Goal: Task Accomplishment & Management: Use online tool/utility

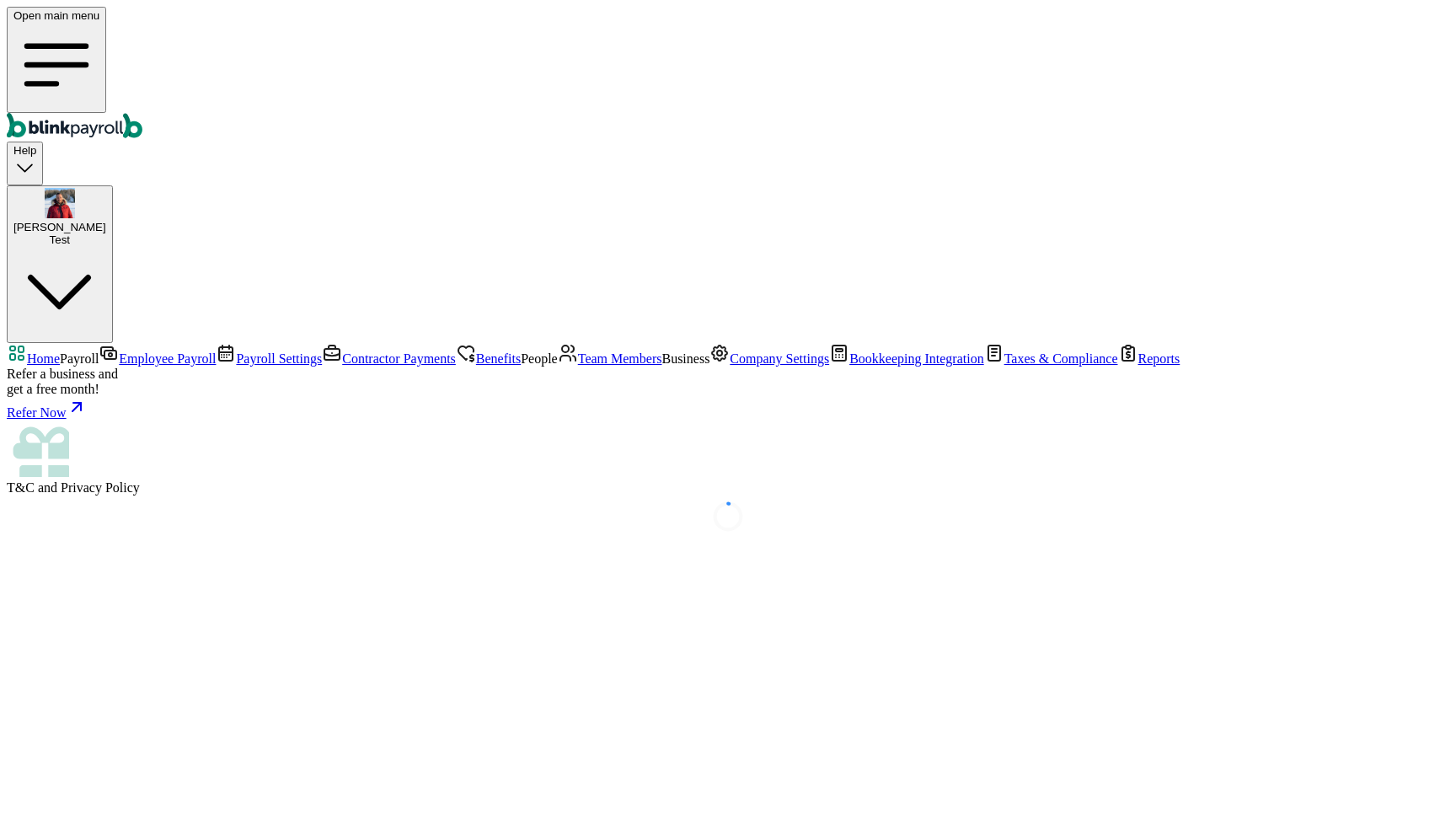
click at [267, 507] on main at bounding box center [728, 516] width 1443 height 42
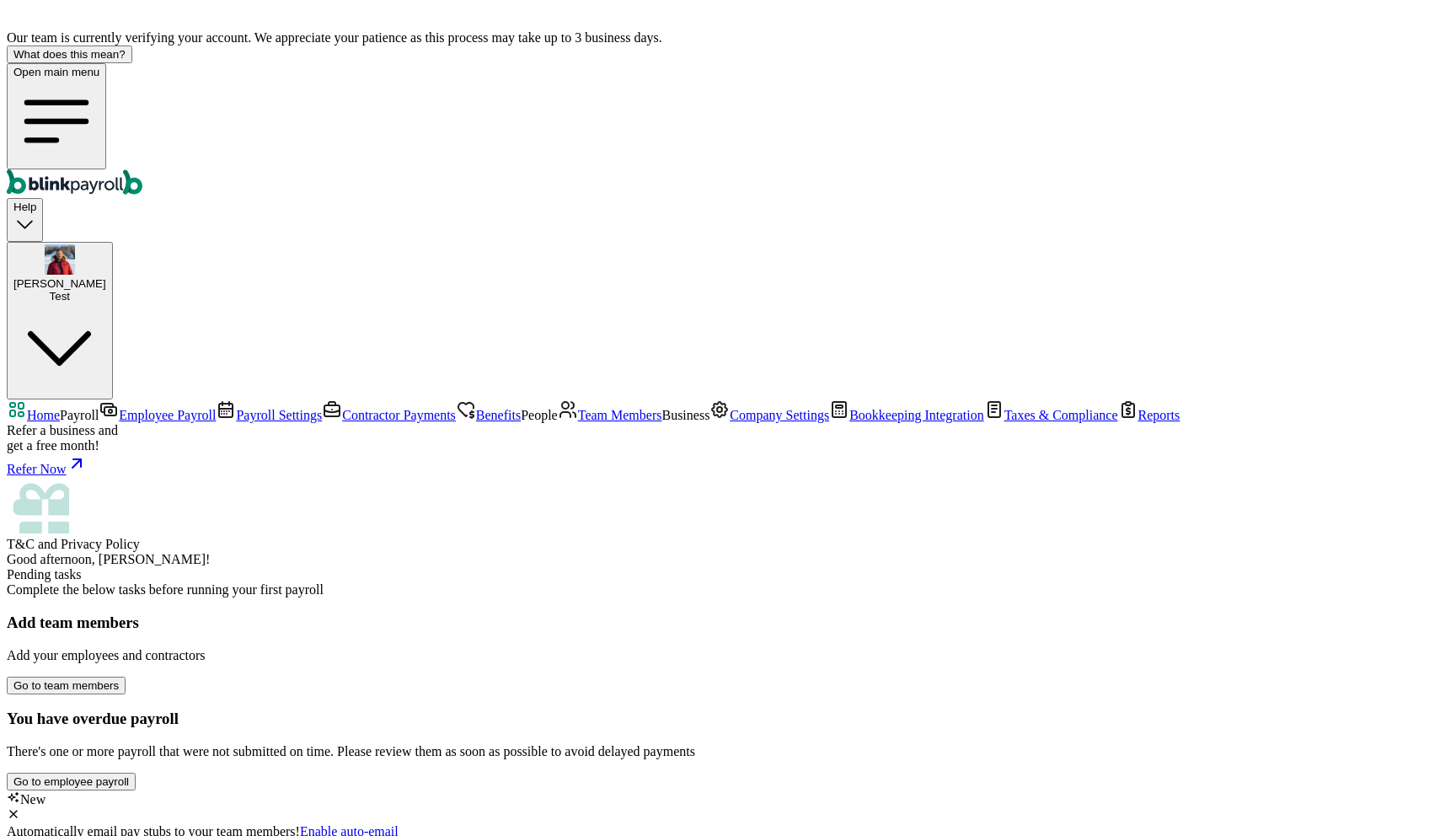
click at [850, 422] on span "Bookkeeping Integration" at bounding box center [917, 415] width 135 height 15
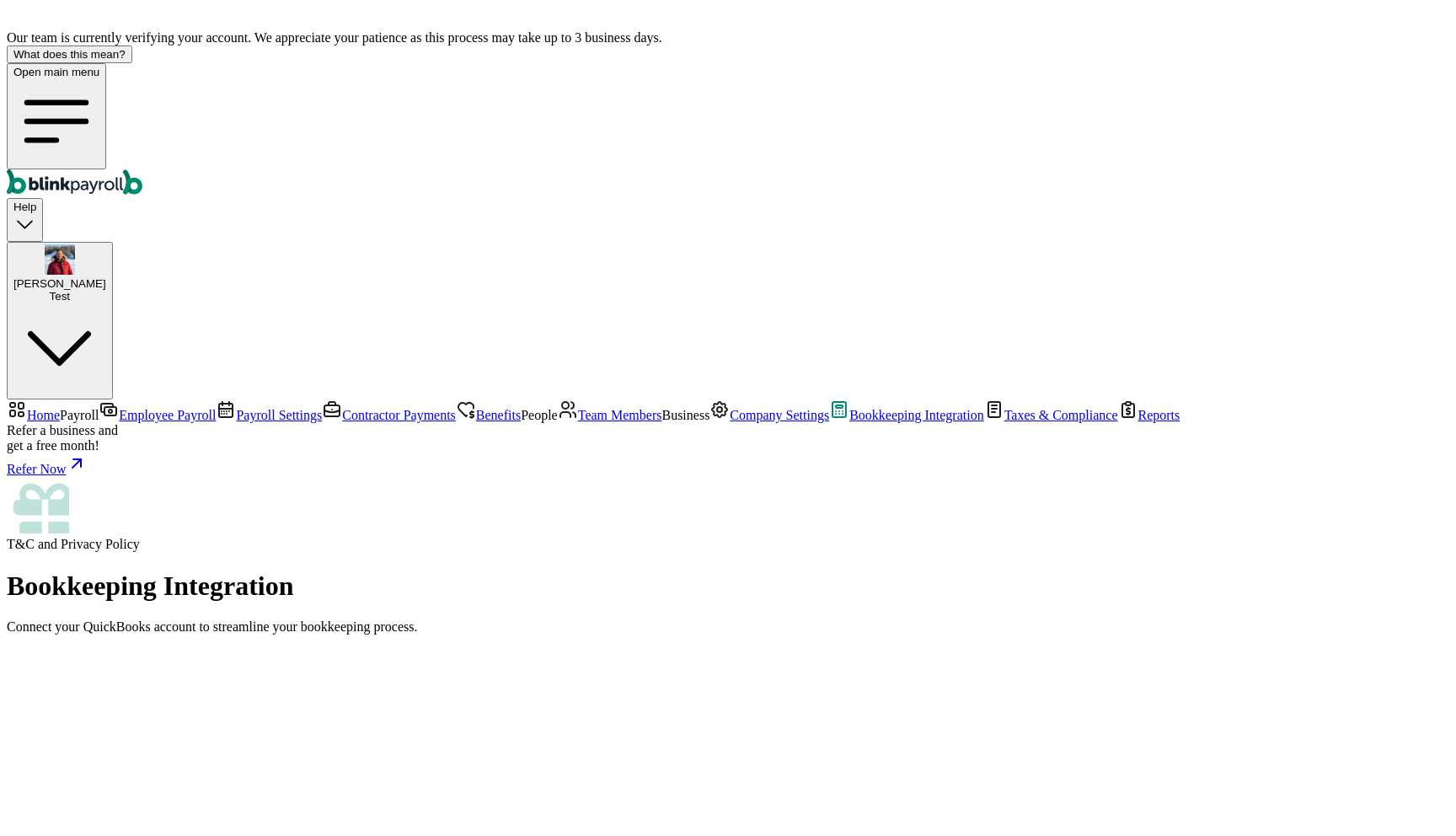
click at [60, 408] on link "Home" at bounding box center [34, 415] width 53 height 15
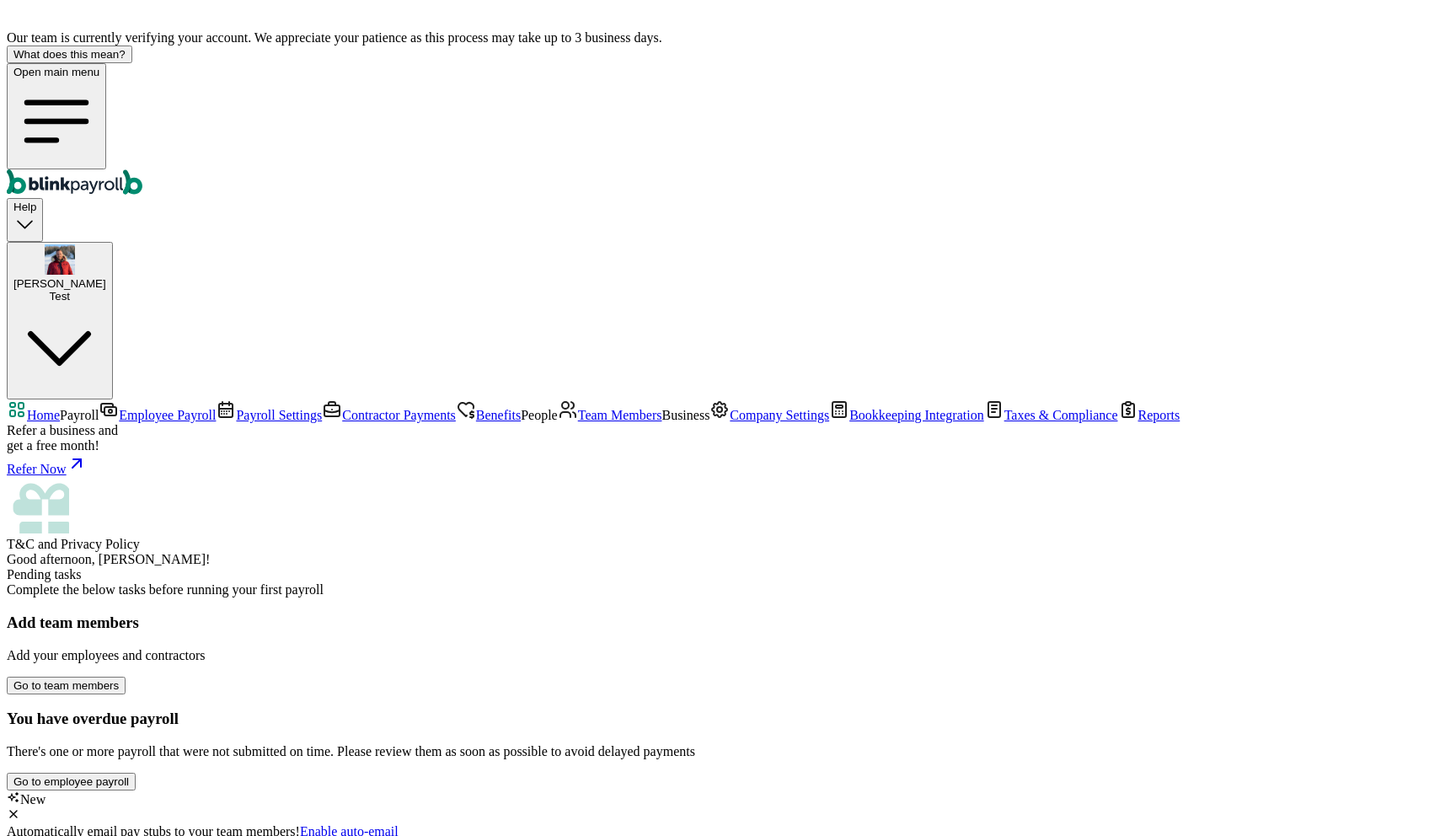
click at [593, 569] on div "Good afternoon, Rodric! Pending tasks Complete the below tasks before running y…" at bounding box center [728, 790] width 1443 height 476
click at [476, 408] on span "Benefits" at bounding box center [499, 415] width 45 height 15
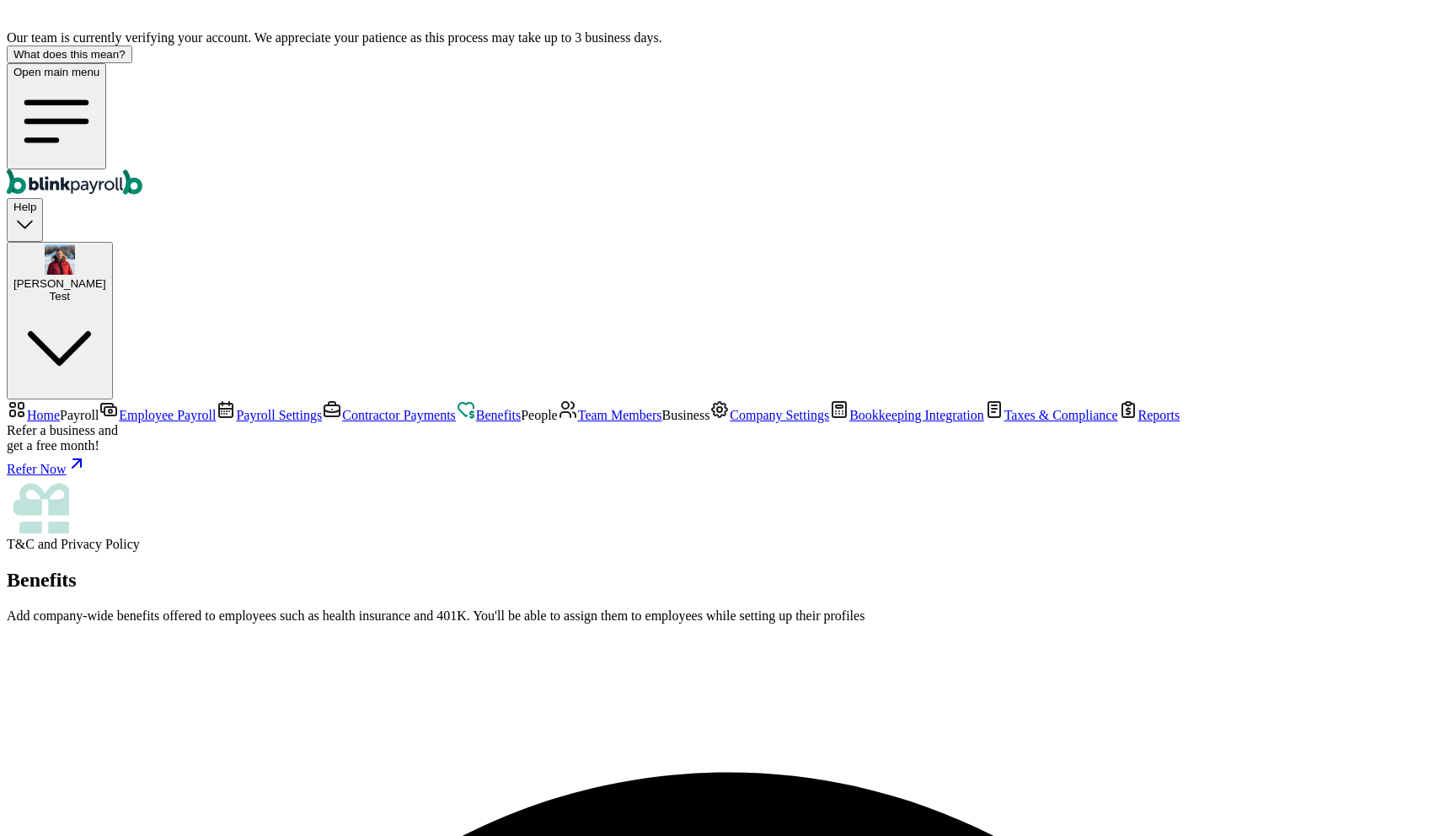
click at [465, 569] on h2 "Benefits" at bounding box center [728, 580] width 1443 height 22
click at [850, 422] on span "Bookkeeping Integration" at bounding box center [917, 415] width 135 height 15
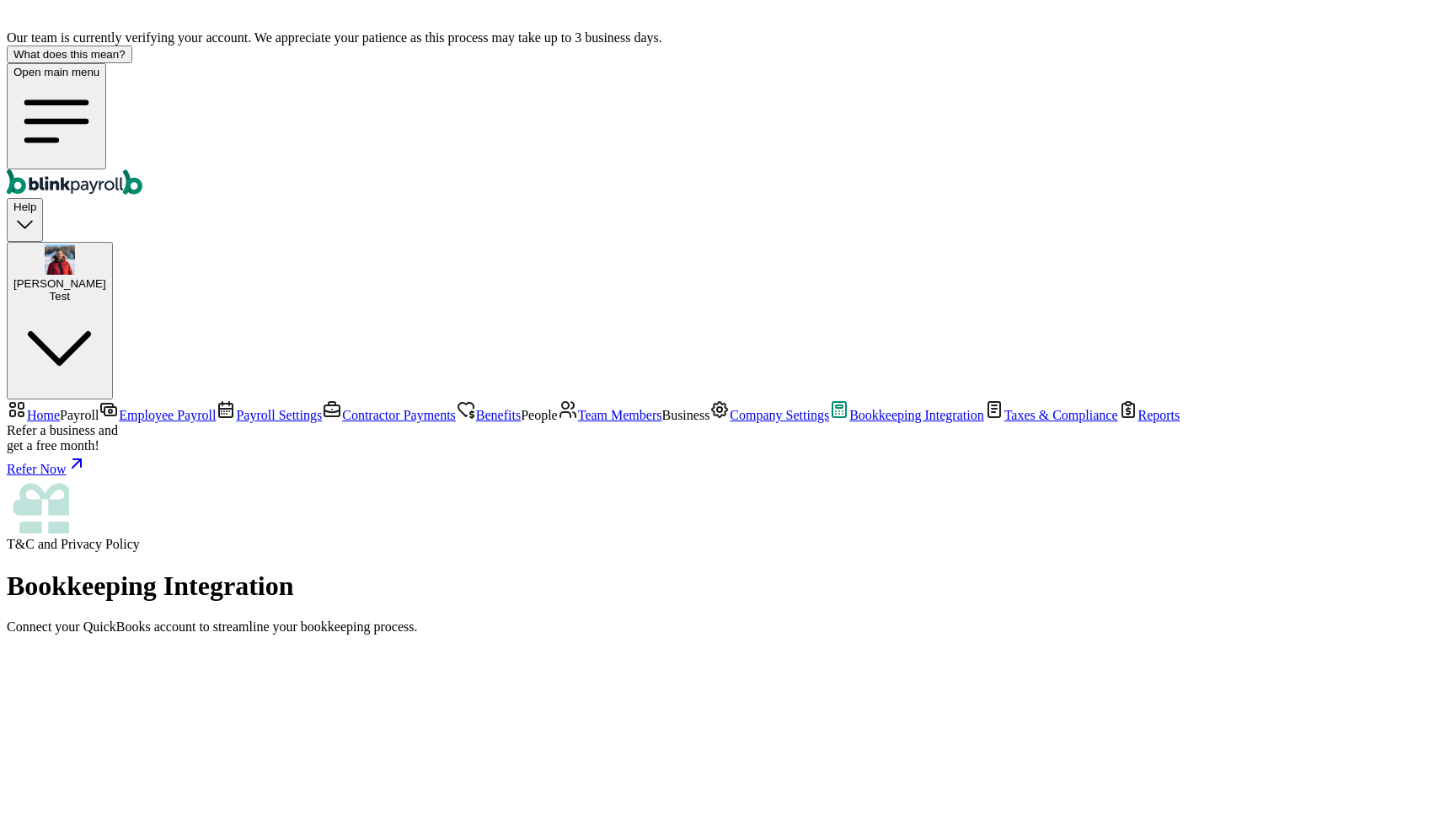
scroll to position [52, 0]
click at [730, 422] on span "Company Settings" at bounding box center [780, 415] width 100 height 15
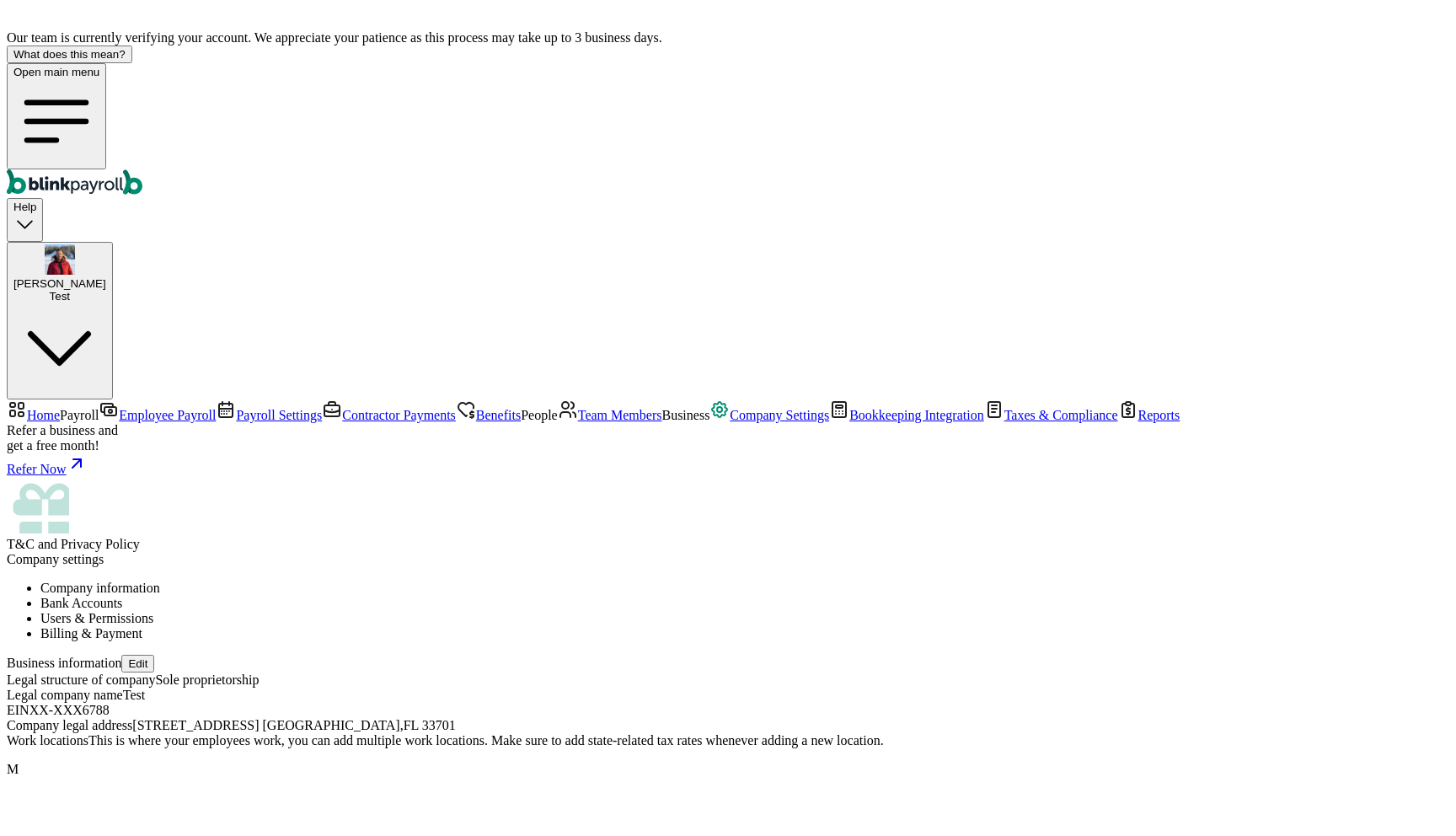
click at [850, 422] on span "Bookkeeping Integration" at bounding box center [917, 415] width 135 height 15
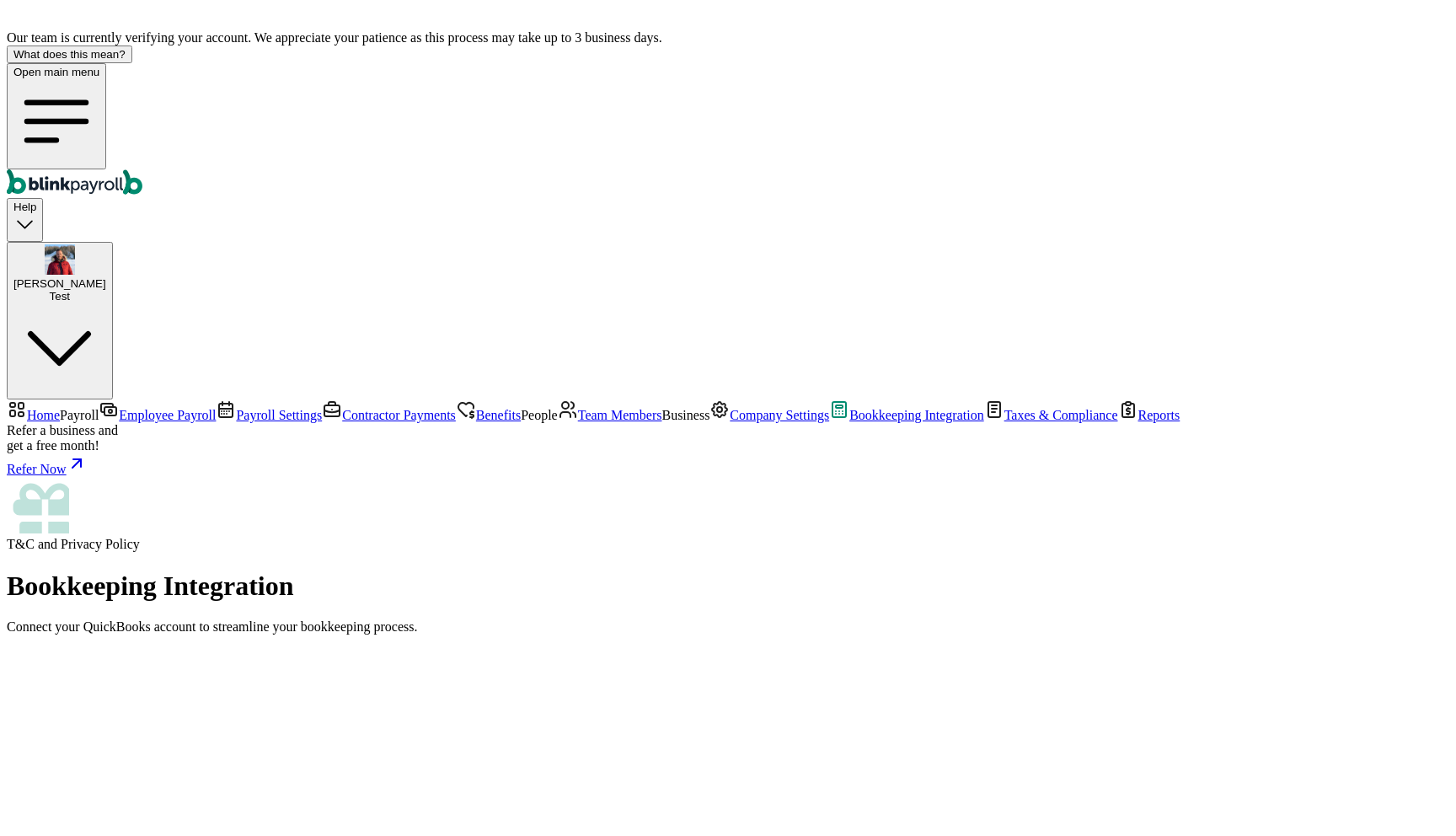
click at [850, 422] on span "Bookkeeping Integration" at bounding box center [917, 415] width 135 height 15
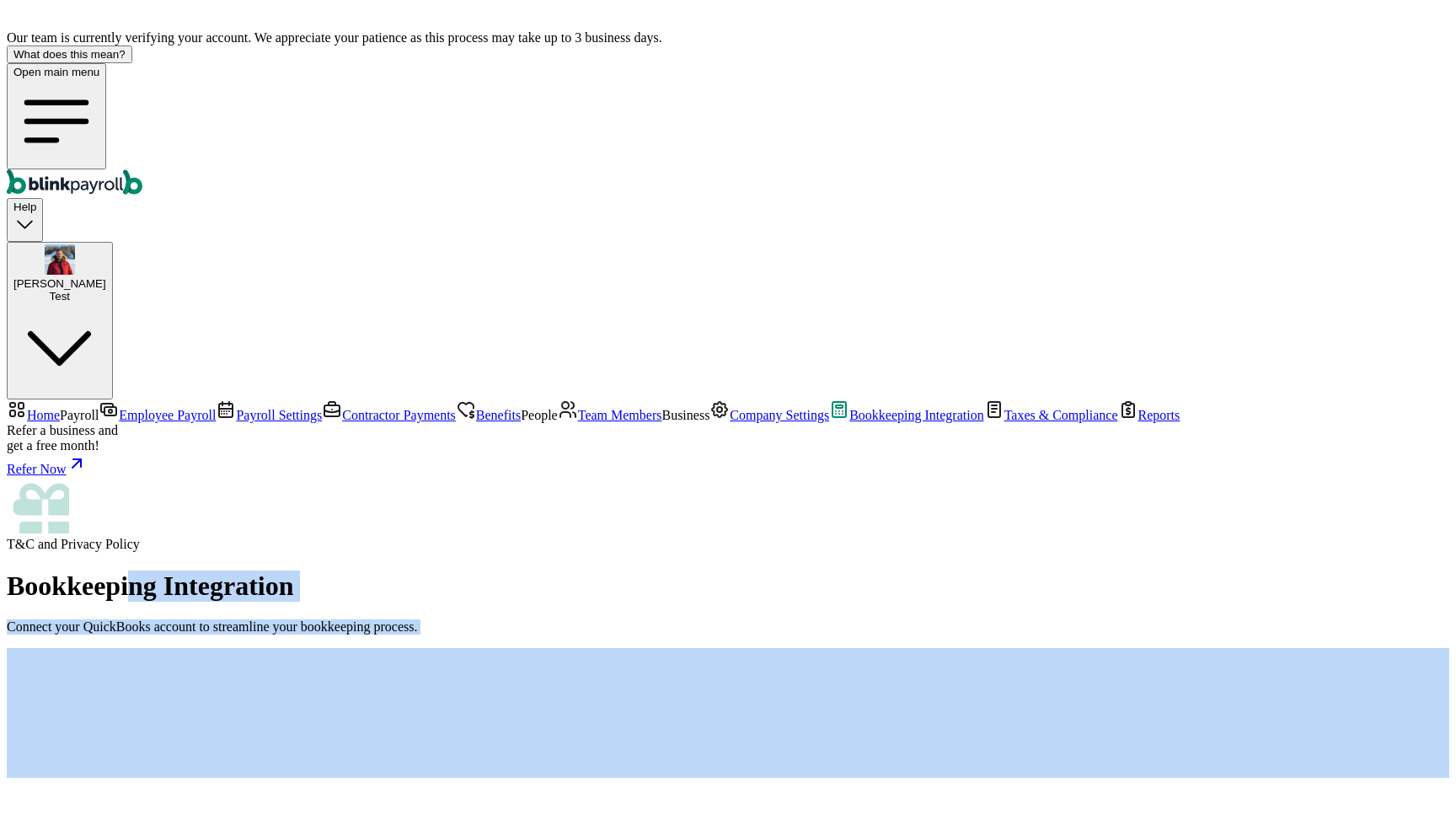
drag, startPoint x: 336, startPoint y: 124, endPoint x: 384, endPoint y: 175, distance: 70.0
click at [384, 570] on div "Bookkeeping Integration Connect your QuickBooks account to streamline your book…" at bounding box center [728, 673] width 1443 height 207
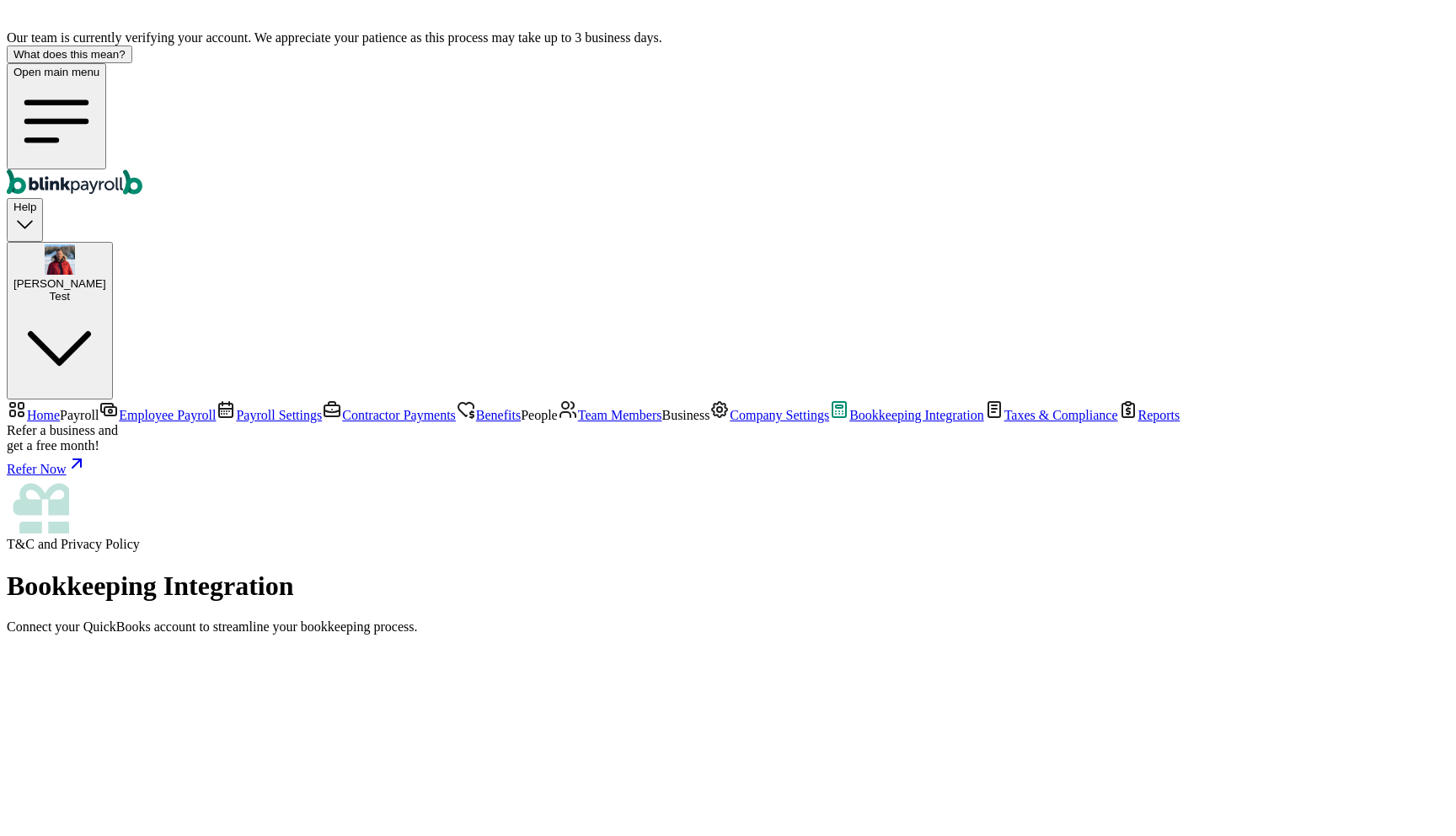
click at [422, 619] on p "Connect your QuickBooks account to streamline your bookkeeping process." at bounding box center [728, 627] width 1443 height 15
click at [850, 422] on span "Bookkeeping Integration" at bounding box center [917, 415] width 135 height 15
click at [710, 422] on link "Company Settings" at bounding box center [769, 415] width 120 height 15
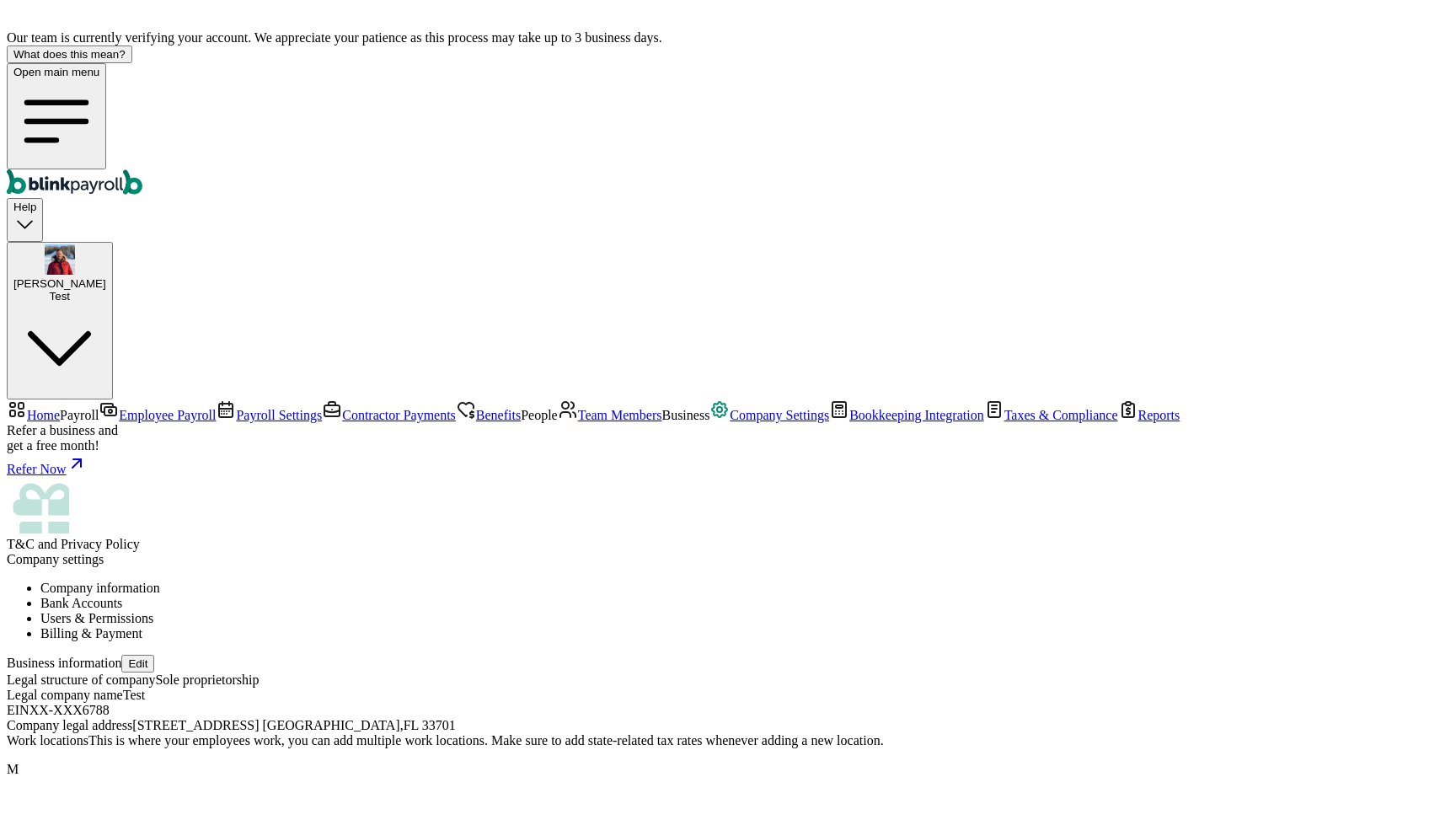
click at [850, 422] on span "Bookkeeping Integration" at bounding box center [917, 415] width 135 height 15
